Goal: Complete application form

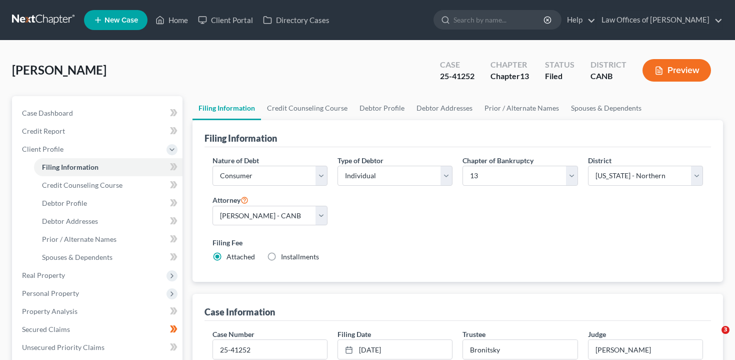
select select "1"
select select "0"
select select "3"
select select "9"
select select "0"
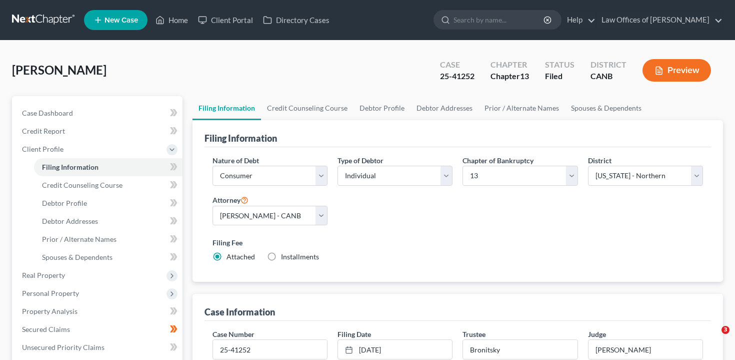
select select "4"
select select "1"
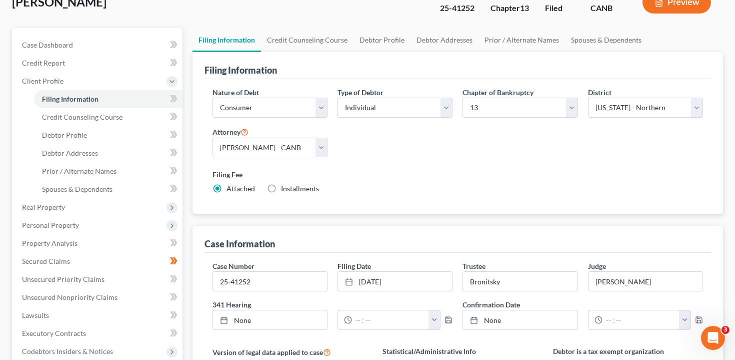
scroll to position [82, 0]
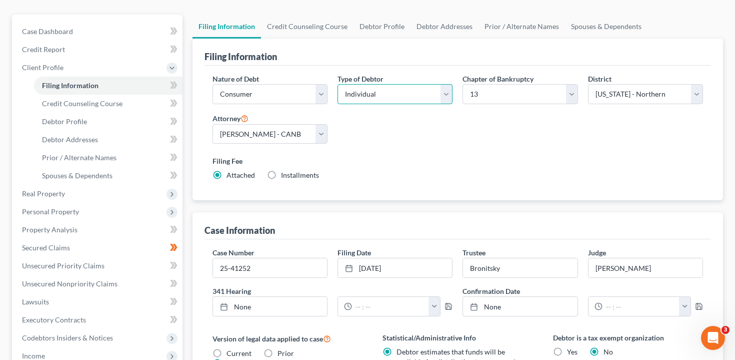
click at [397, 98] on select "Select Individual Joint" at bounding box center [395, 94] width 115 height 20
click at [338, 84] on select "Select Individual Joint" at bounding box center [395, 94] width 115 height 20
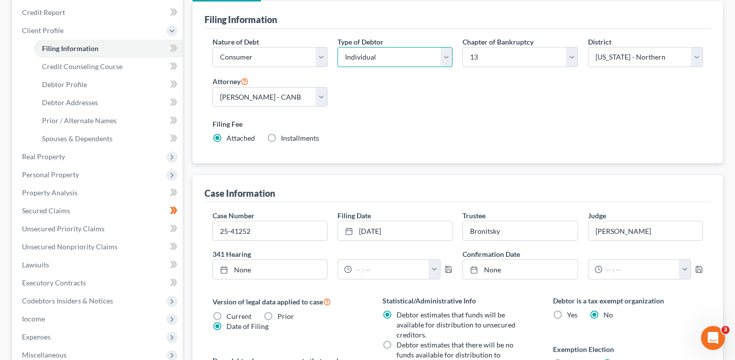
scroll to position [119, 0]
click at [120, 79] on link "Debtor Profile" at bounding box center [108, 84] width 149 height 18
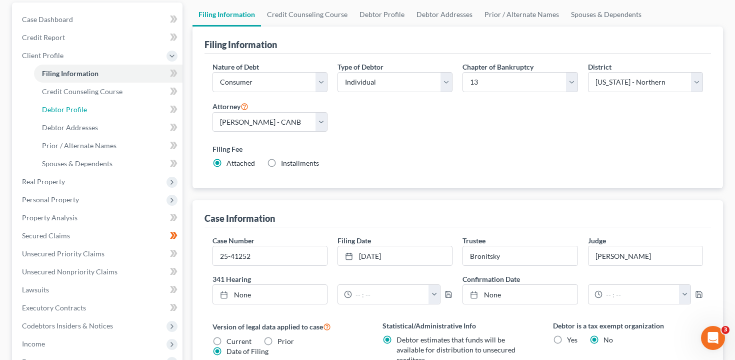
select select "1"
select select "2"
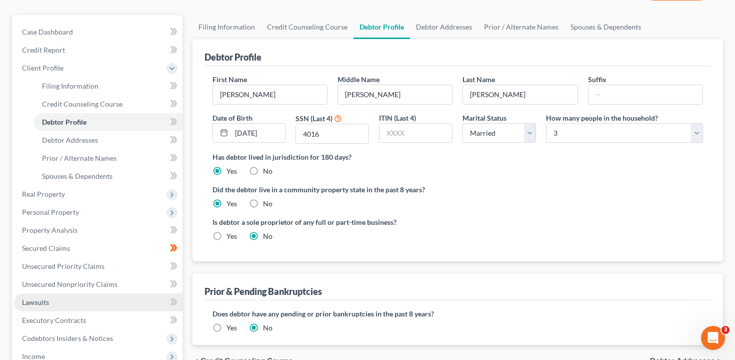
scroll to position [171, 0]
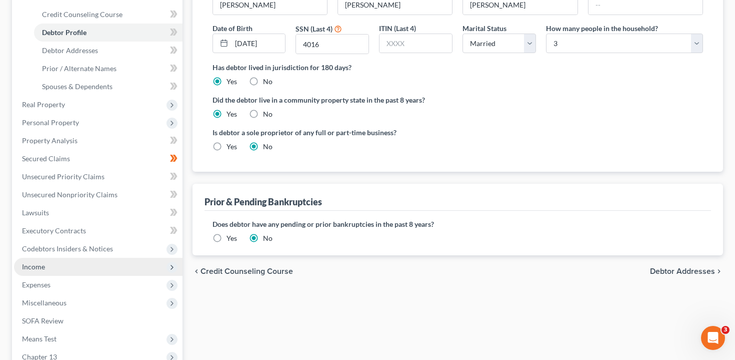
click at [85, 269] on span "Income" at bounding box center [98, 267] width 169 height 18
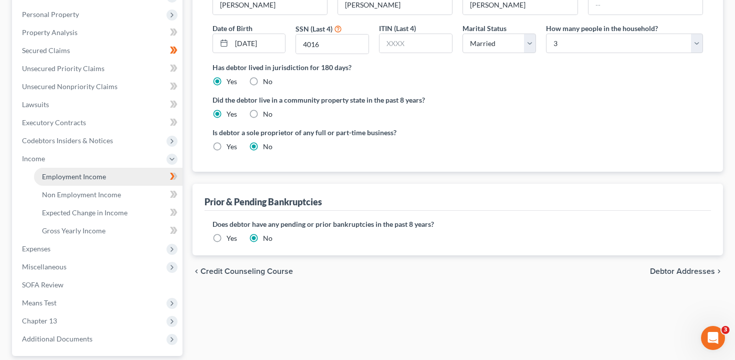
click at [100, 177] on span "Employment Income" at bounding box center [74, 176] width 64 height 9
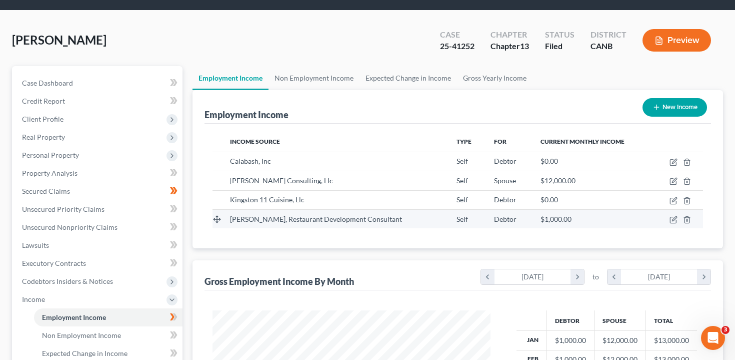
scroll to position [47, 0]
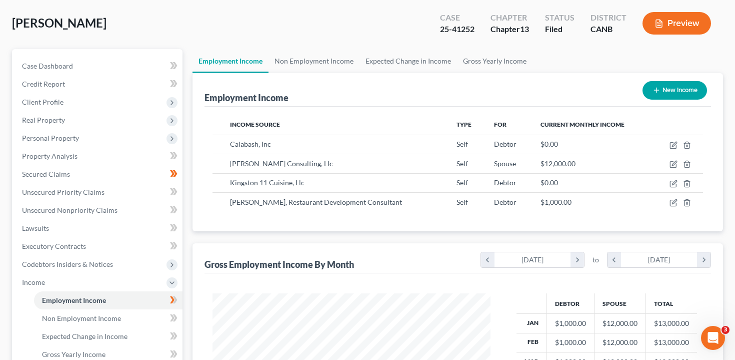
click at [689, 29] on button "Preview" at bounding box center [677, 23] width 69 height 23
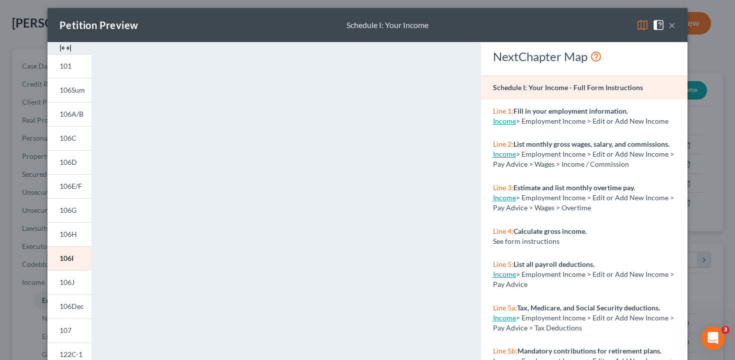
scroll to position [6, 0]
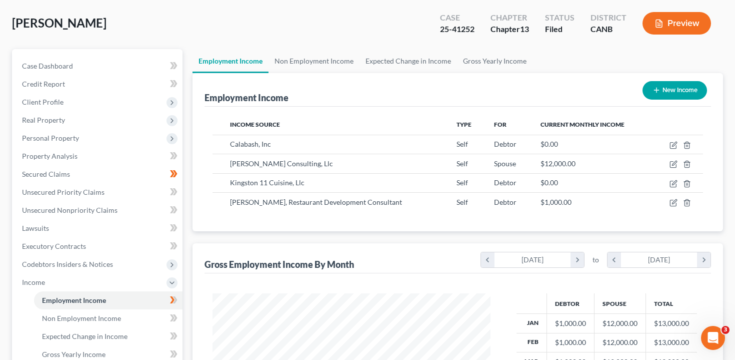
click at [681, 24] on button "Preview" at bounding box center [677, 23] width 69 height 23
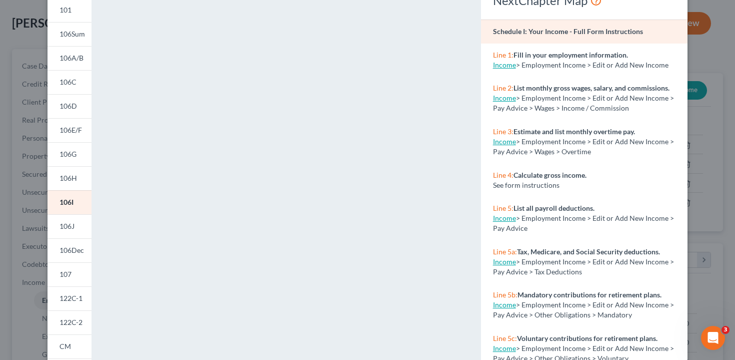
scroll to position [0, 0]
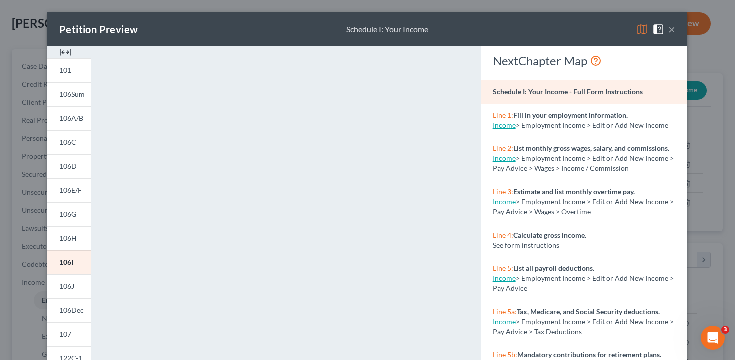
click at [32, 210] on div "Petition Preview Schedule I: Your Income × 101 106Sum 106A/B 106C 106D 106E/F 1…" at bounding box center [367, 180] width 735 height 360
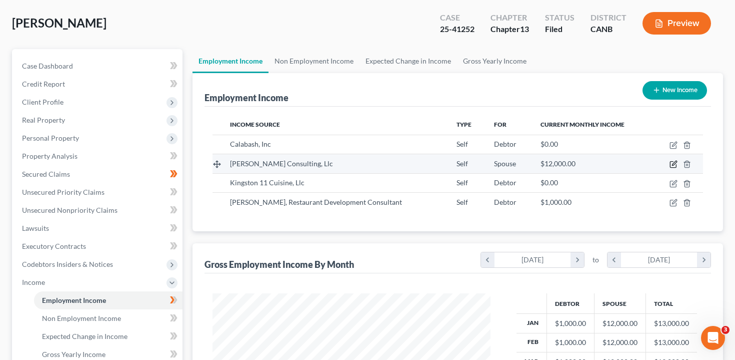
click at [675, 163] on icon "button" at bounding box center [674, 164] width 8 height 8
select select "1"
select select "4"
select select "0"
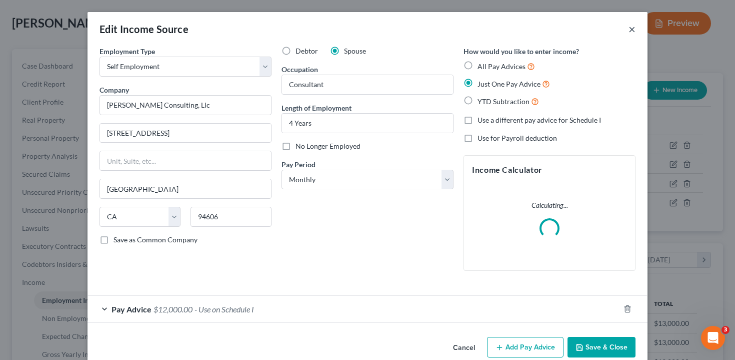
click at [634, 30] on button "×" at bounding box center [632, 29] width 7 height 12
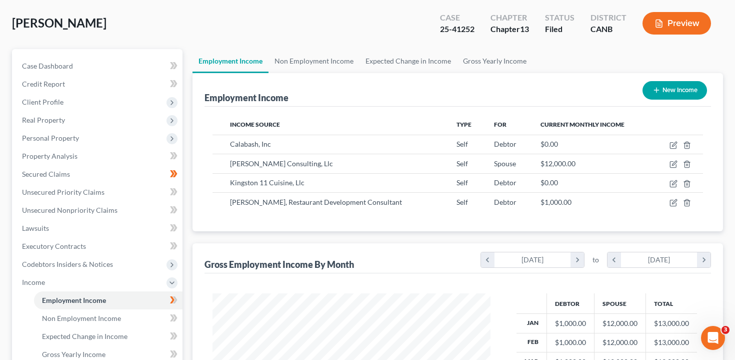
click at [685, 22] on button "Preview" at bounding box center [677, 23] width 69 height 23
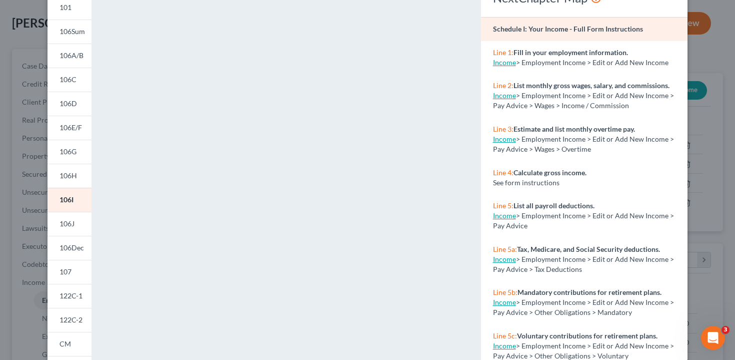
scroll to position [65, 0]
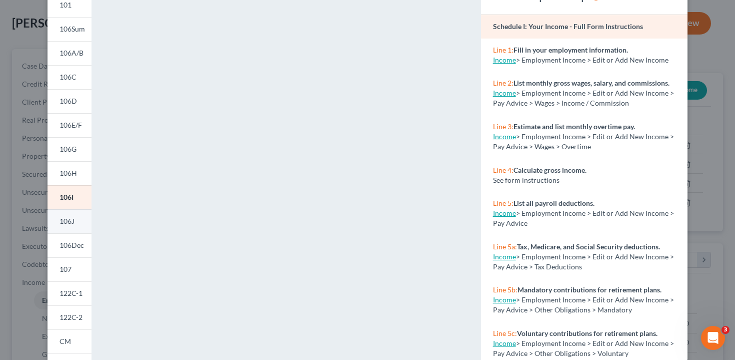
click at [83, 226] on link "106J" at bounding box center [70, 221] width 44 height 24
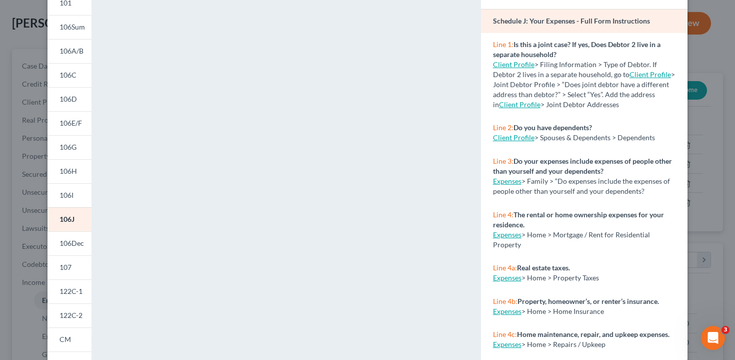
scroll to position [5, 0]
click at [513, 232] on link "Expenses" at bounding box center [507, 233] width 29 height 9
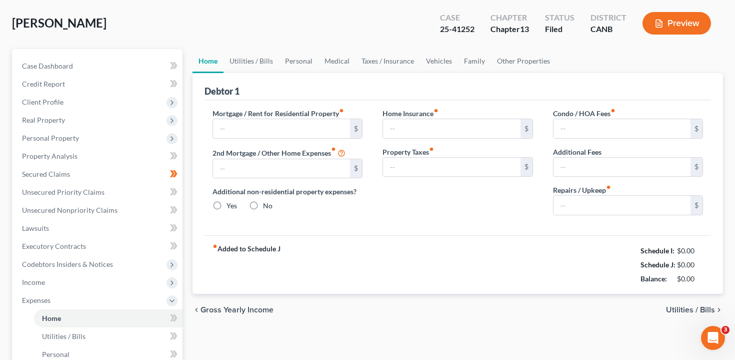
scroll to position [7, 0]
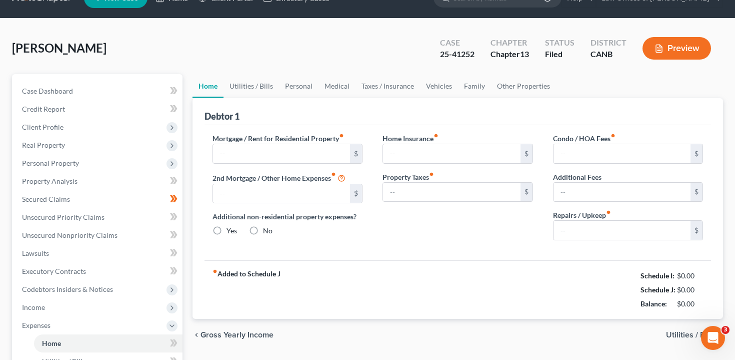
type input "1,697.50"
type input "0.00"
radio input "true"
type input "78.58"
type input "642.67"
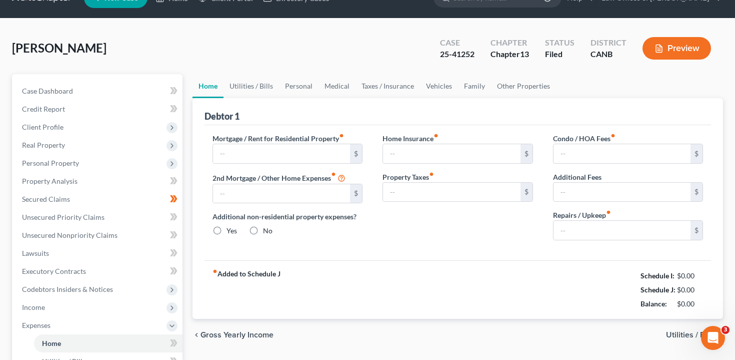
type input "0.00"
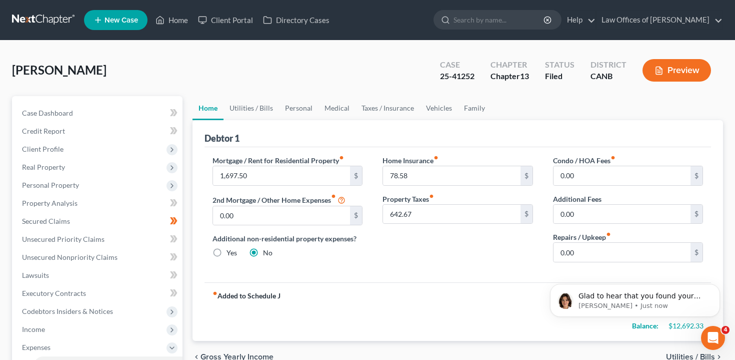
scroll to position [0, 0]
